Goal: Transaction & Acquisition: Subscribe to service/newsletter

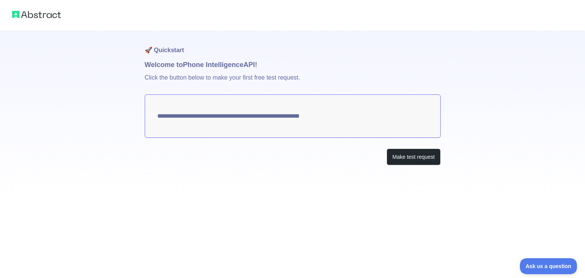
click at [346, 115] on textarea "**********" at bounding box center [293, 115] width 296 height 43
click at [402, 158] on button "Make test request" at bounding box center [414, 157] width 54 height 17
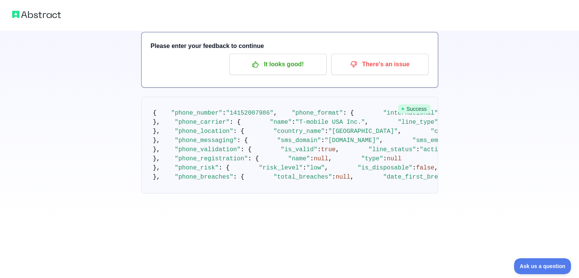
scroll to position [40, 0]
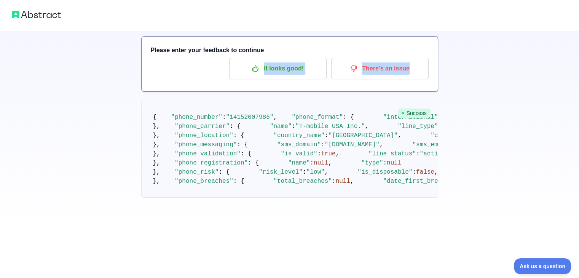
drag, startPoint x: 579, startPoint y: 80, endPoint x: 585, endPoint y: 38, distance: 41.9
click at [579, 38] on html "🚀 Quickstart Welcome to Phone Intelligence API! Please enter your feedback to c…" at bounding box center [289, 99] width 579 height 278
click at [492, 74] on div "🚀 Quickstart Welcome to Phone Intelligence API! Please enter your feedback to c…" at bounding box center [289, 94] width 579 height 268
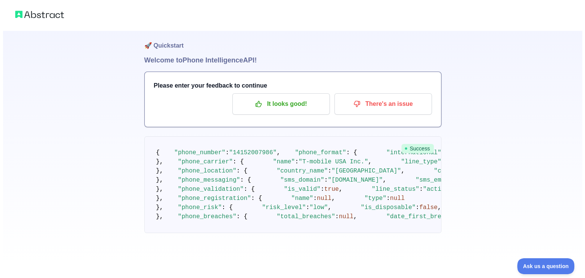
scroll to position [0, 0]
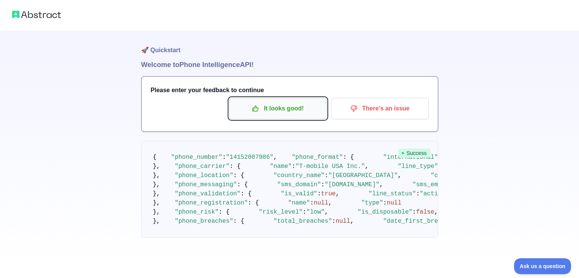
click at [269, 104] on p "It looks good!" at bounding box center [278, 108] width 86 height 13
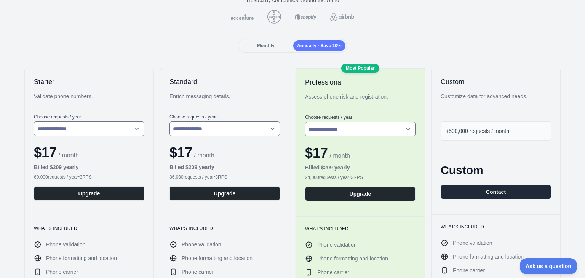
scroll to position [70, 0]
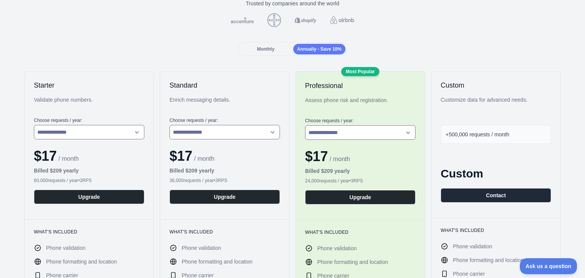
click at [265, 47] on span "Monthly" at bounding box center [266, 48] width 18 height 5
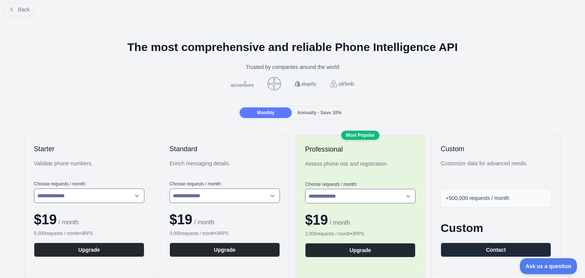
scroll to position [0, 0]
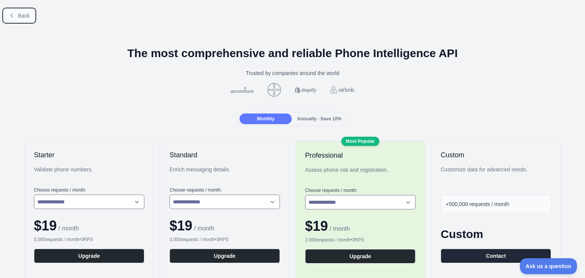
click at [26, 20] on button "Back" at bounding box center [19, 15] width 31 height 13
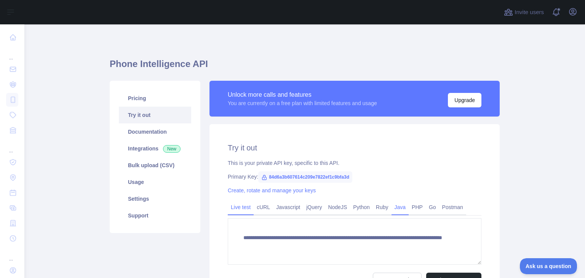
click at [395, 207] on link "Java" at bounding box center [401, 207] width 18 height 12
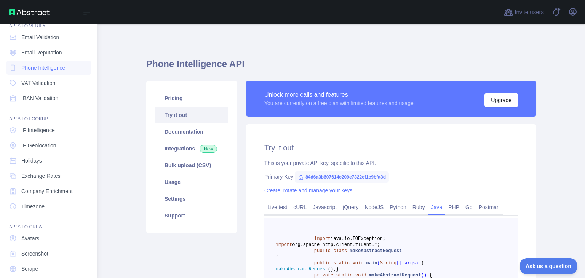
scroll to position [57, 0]
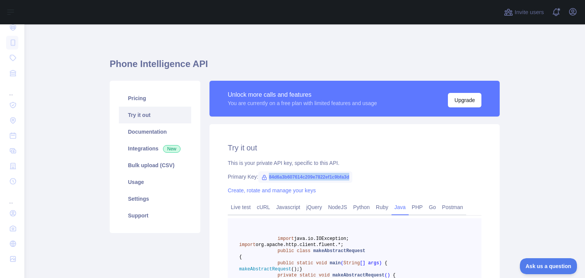
drag, startPoint x: 347, startPoint y: 177, endPoint x: 262, endPoint y: 179, distance: 85.0
click at [262, 179] on span "84d6a3b607614c209e7822ef1c9bfa3d" at bounding box center [305, 176] width 94 height 11
copy span "84d6a3b607614c209e7822ef1c9bfa3d"
